Goal: Task Accomplishment & Management: Complete application form

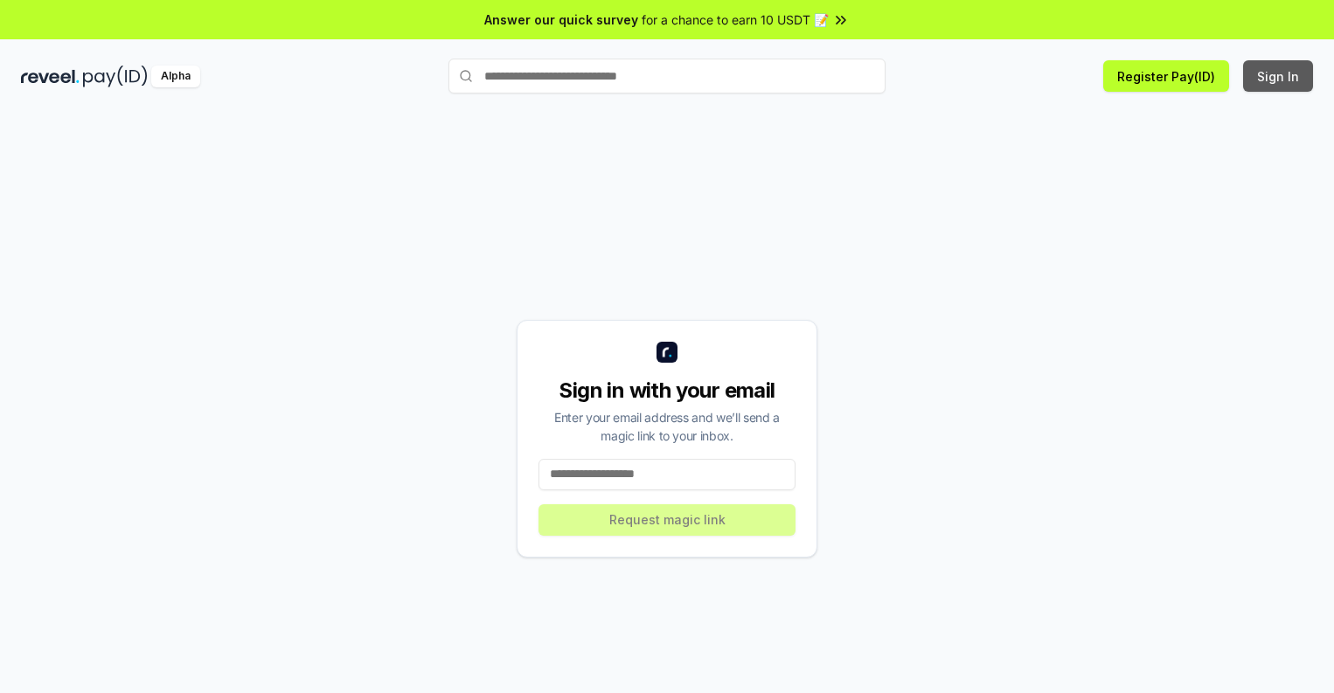
click at [1278, 76] on button "Sign In" at bounding box center [1278, 75] width 70 height 31
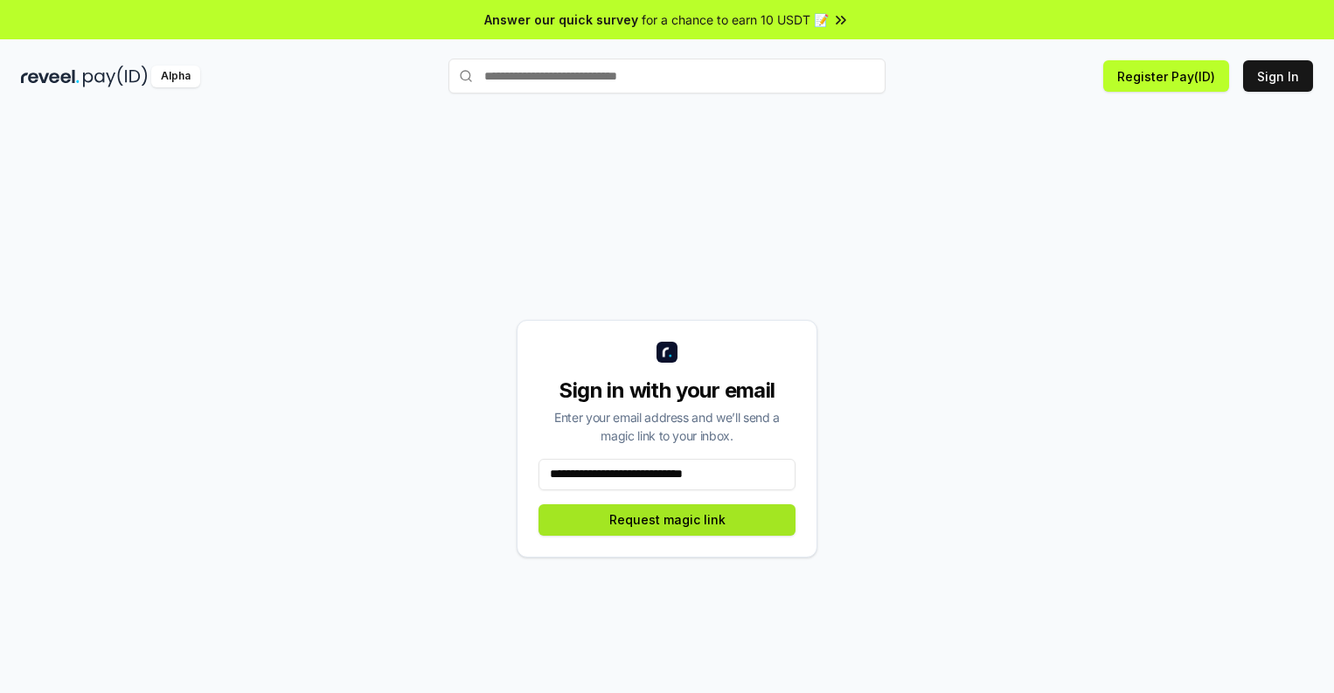
type input "**********"
click at [667, 519] on button "Request magic link" at bounding box center [666, 519] width 257 height 31
